Goal: Communication & Community: Participate in discussion

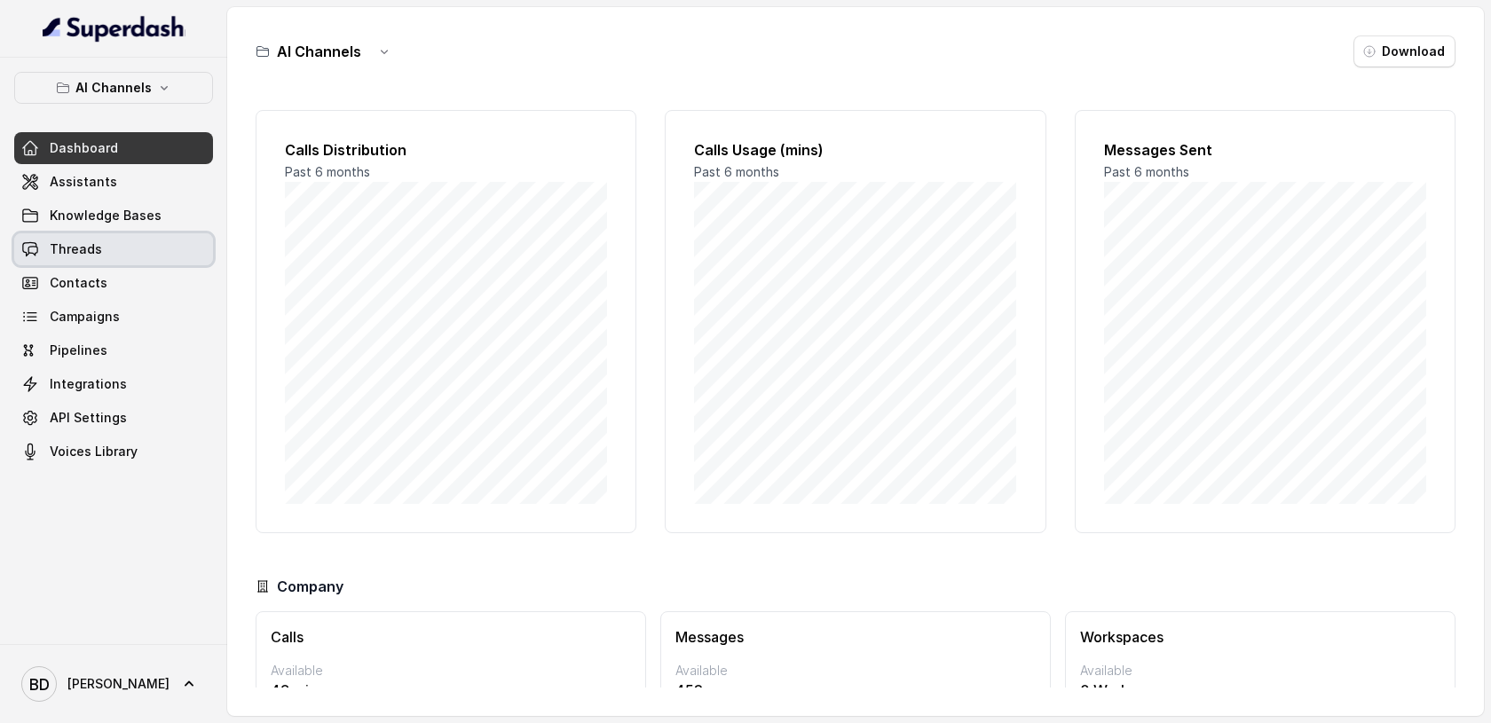
click at [65, 248] on span "Threads" at bounding box center [76, 250] width 52 height 18
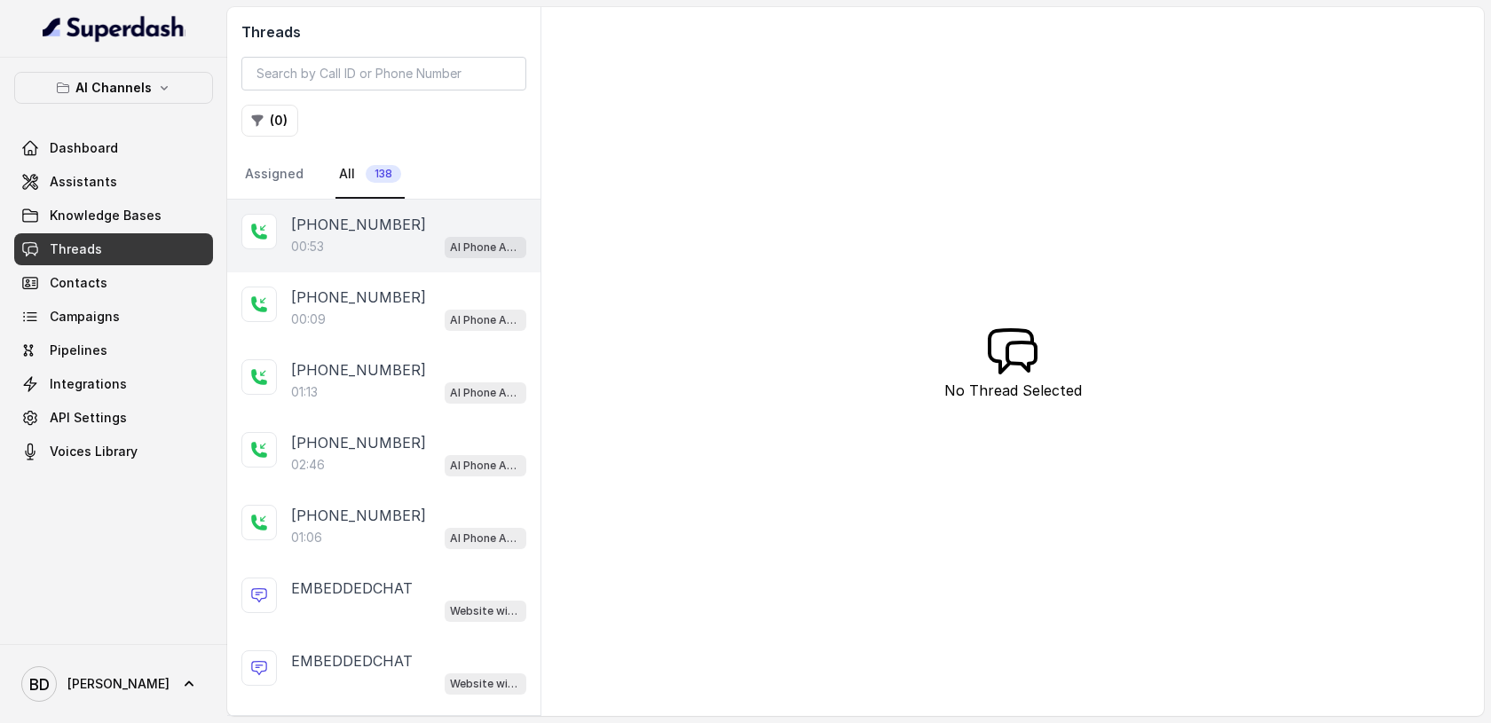
click at [334, 231] on p "[PHONE_NUMBER]" at bounding box center [358, 224] width 135 height 21
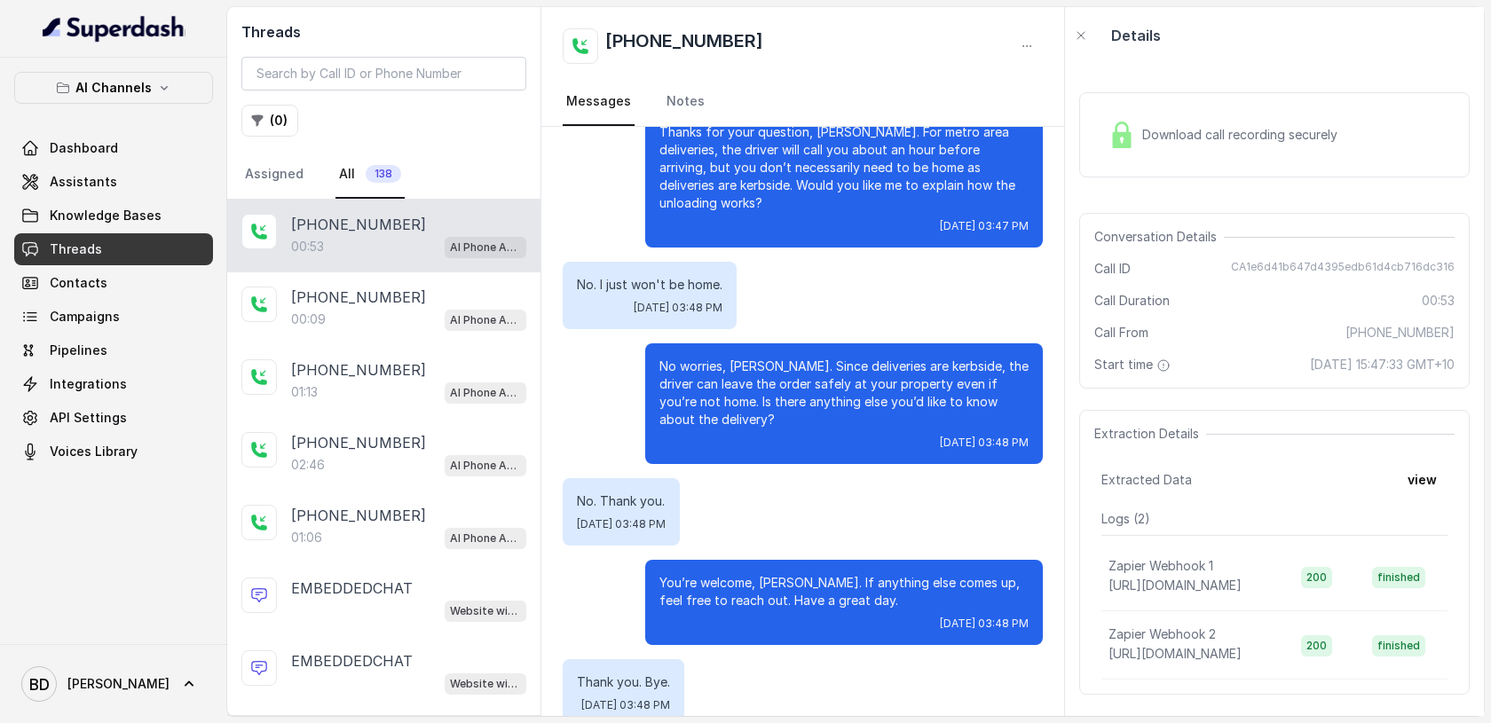
scroll to position [316, 0]
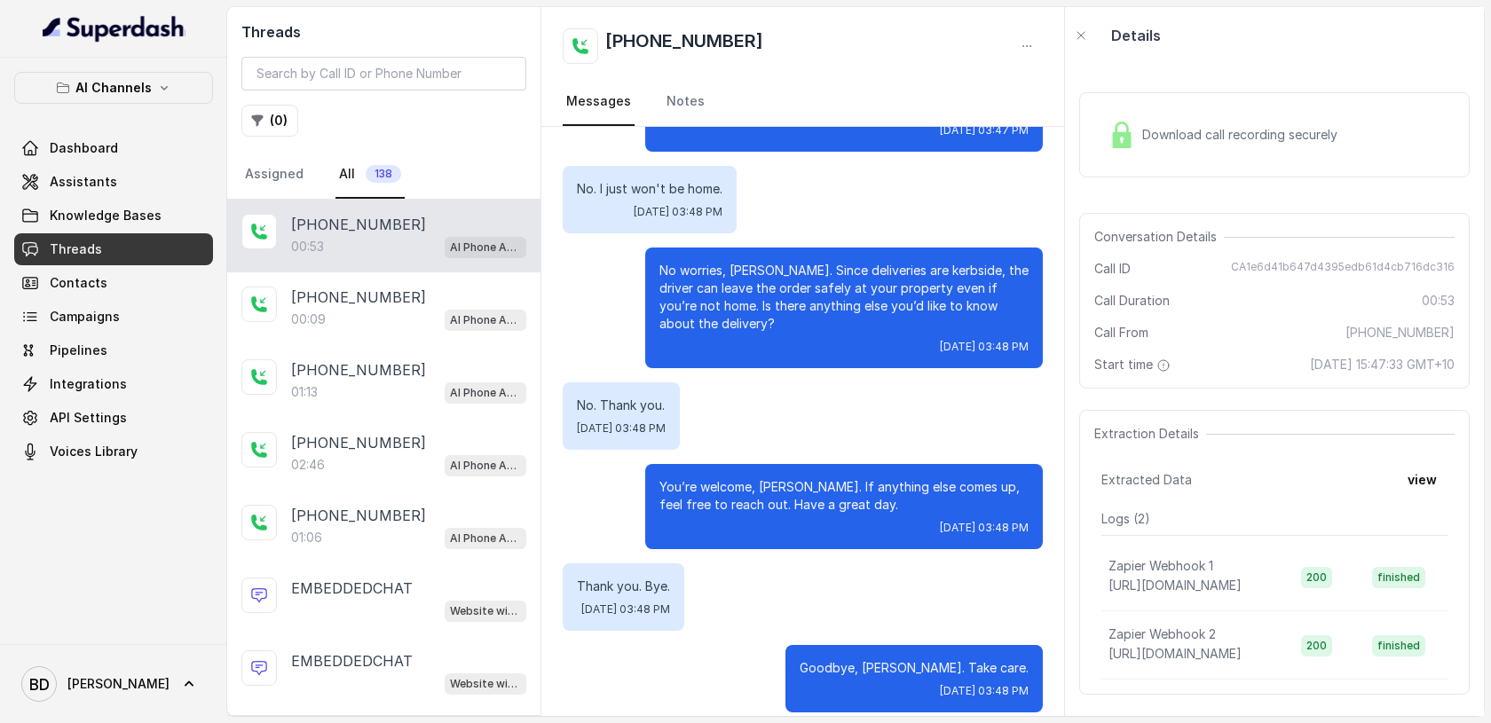
click at [1118, 144] on img at bounding box center [1122, 135] width 27 height 27
